Goal: Task Accomplishment & Management: Use online tool/utility

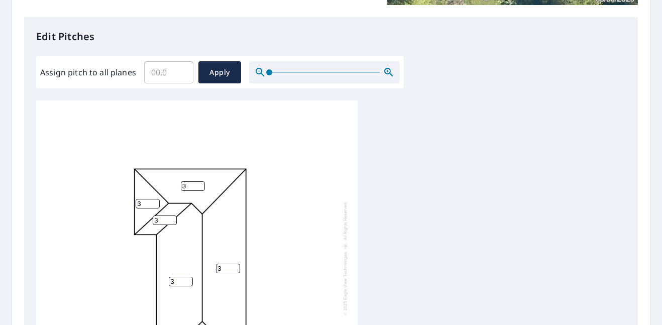
scroll to position [3, 0]
click at [164, 67] on input "Assign pitch to all planes" at bounding box center [168, 72] width 49 height 28
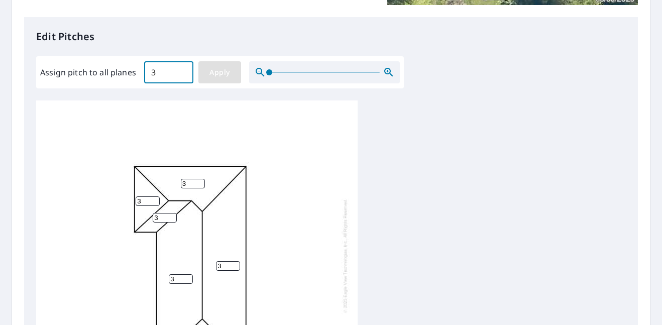
type input "3"
click at [237, 69] on button "Apply" at bounding box center [219, 72] width 43 height 22
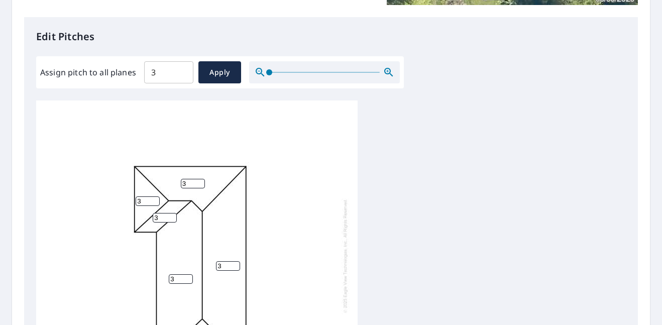
scroll to position [470, 0]
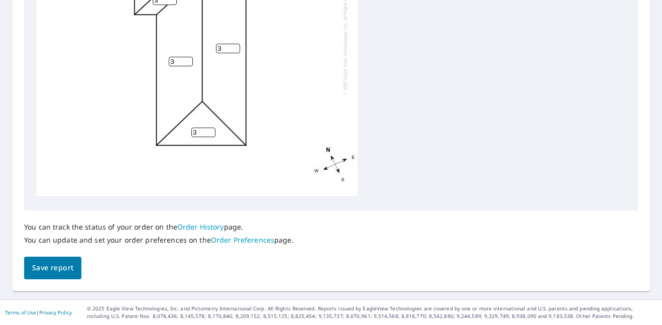
click at [49, 269] on span "Save report" at bounding box center [52, 268] width 41 height 13
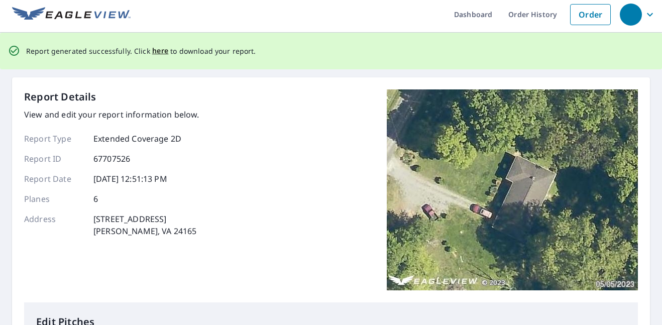
scroll to position [0, 0]
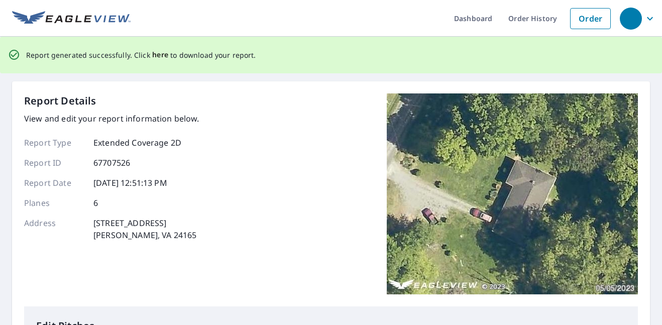
click at [157, 56] on span "here" at bounding box center [160, 55] width 17 height 13
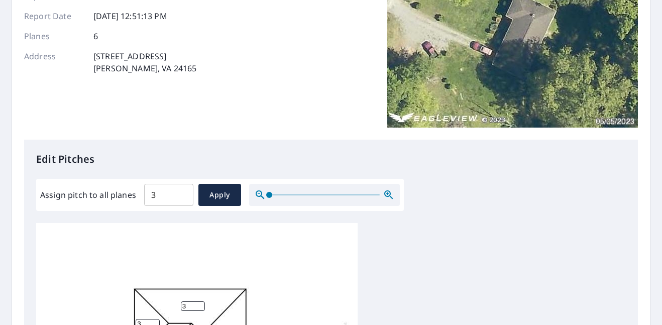
scroll to position [134, 0]
